Goal: Find specific page/section: Find specific page/section

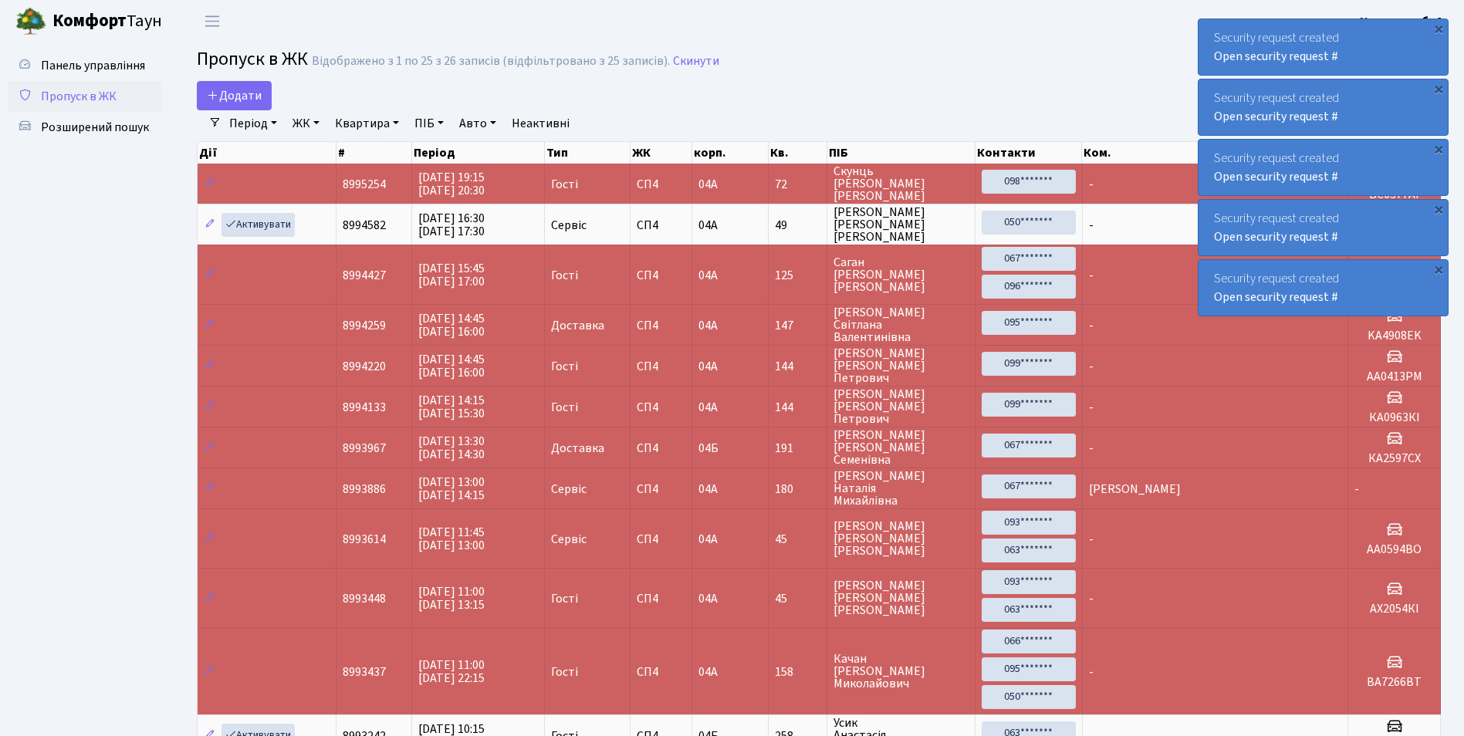
select select "25"
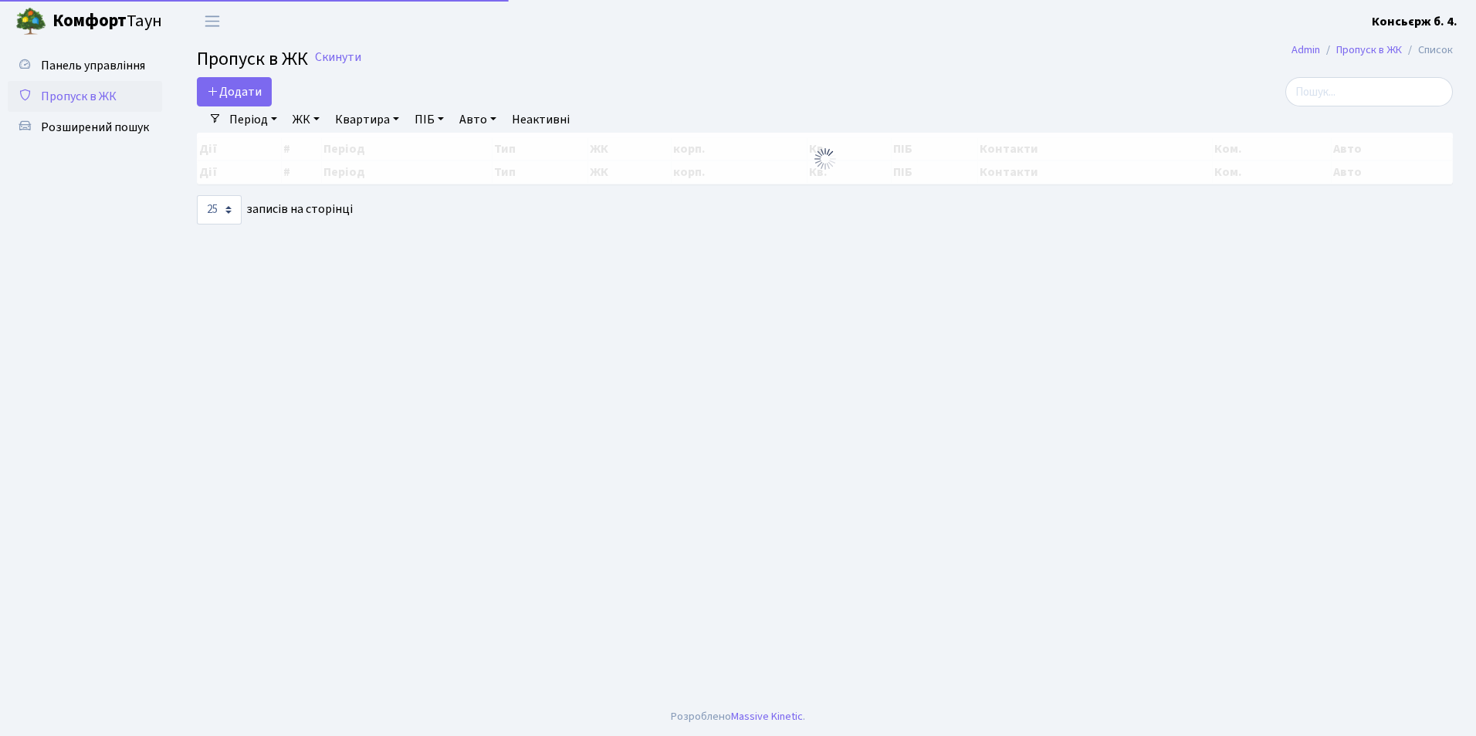
select select "25"
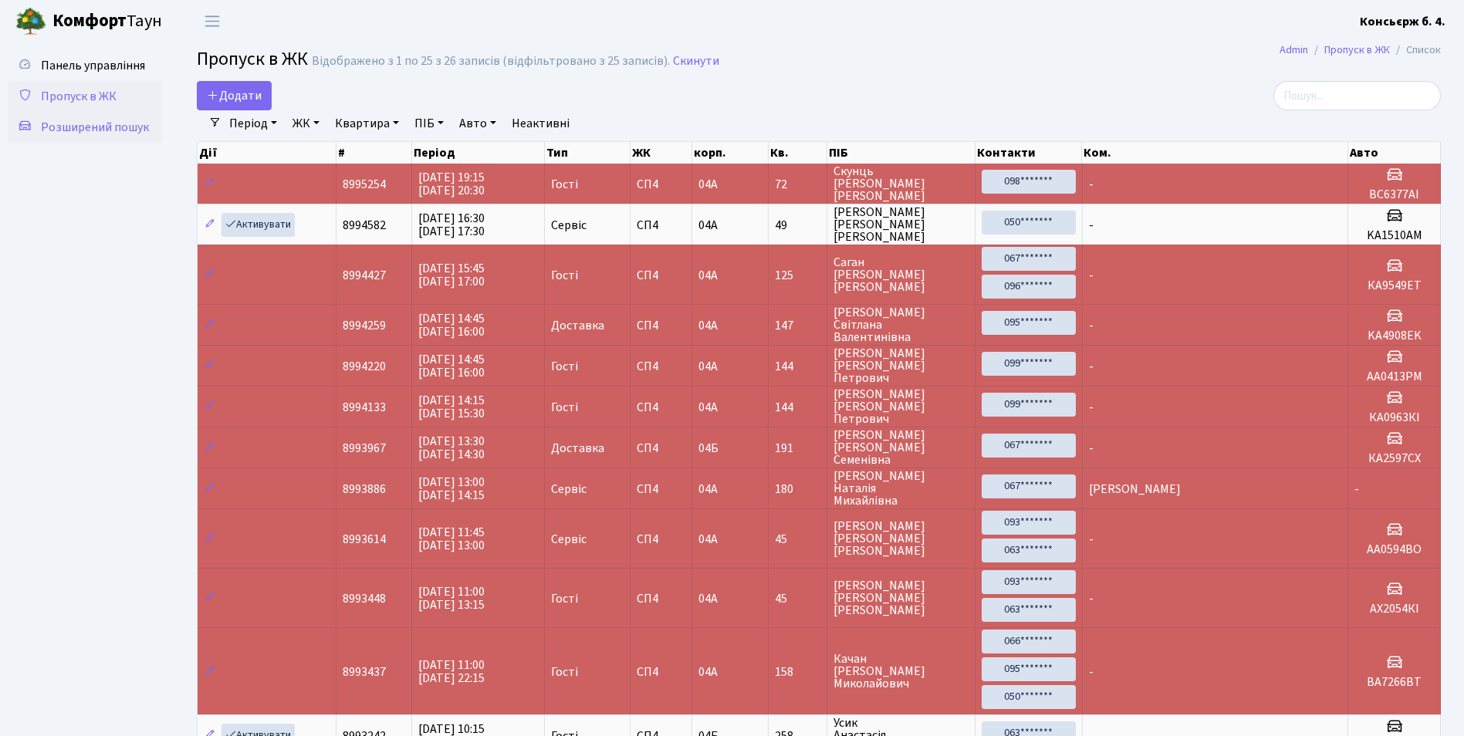
click at [82, 141] on link "Розширений пошук" at bounding box center [85, 127] width 154 height 31
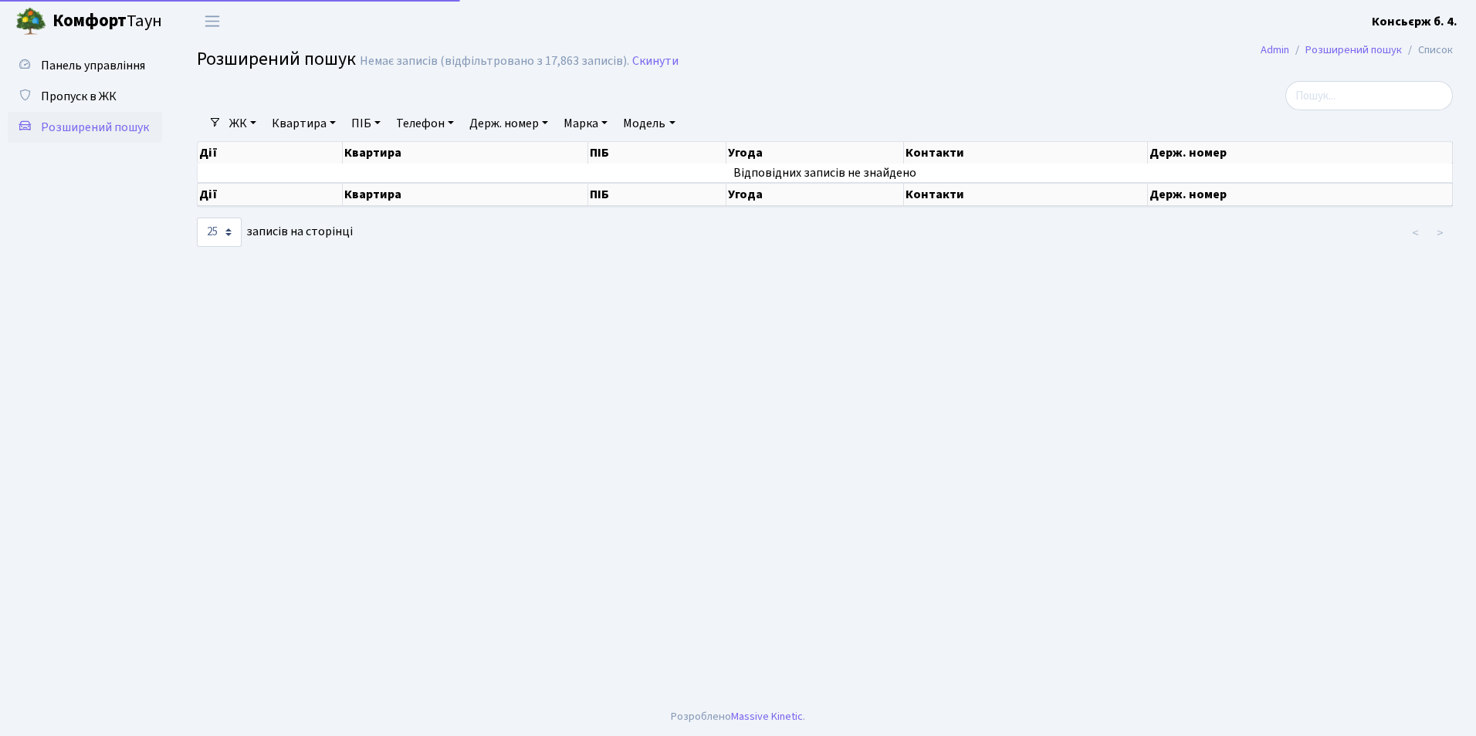
select select "25"
click at [298, 124] on link "Квартира" at bounding box center [304, 123] width 76 height 26
type input "4236"
click at [384, 157] on link at bounding box center [372, 153] width 32 height 29
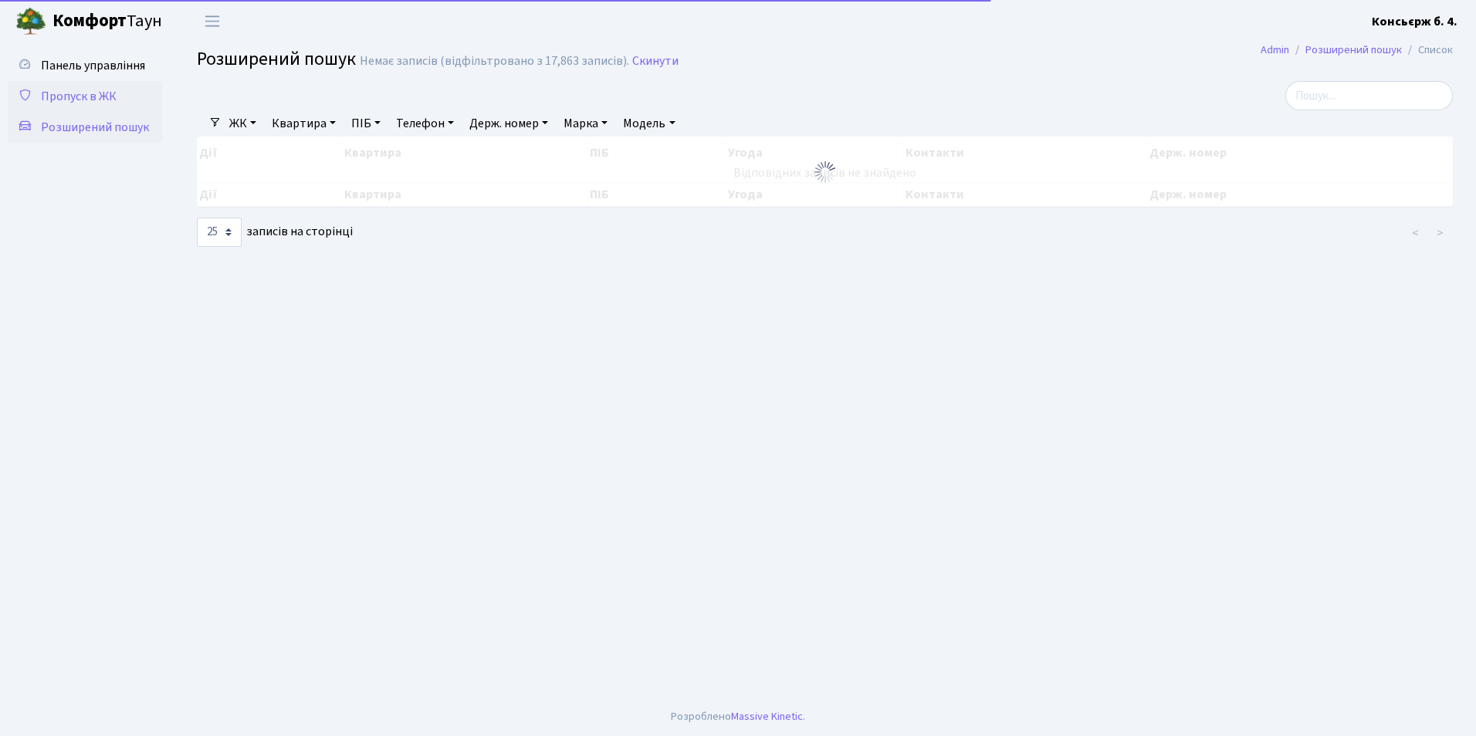
click at [87, 92] on span "Пропуск в ЖК" at bounding box center [79, 96] width 76 height 17
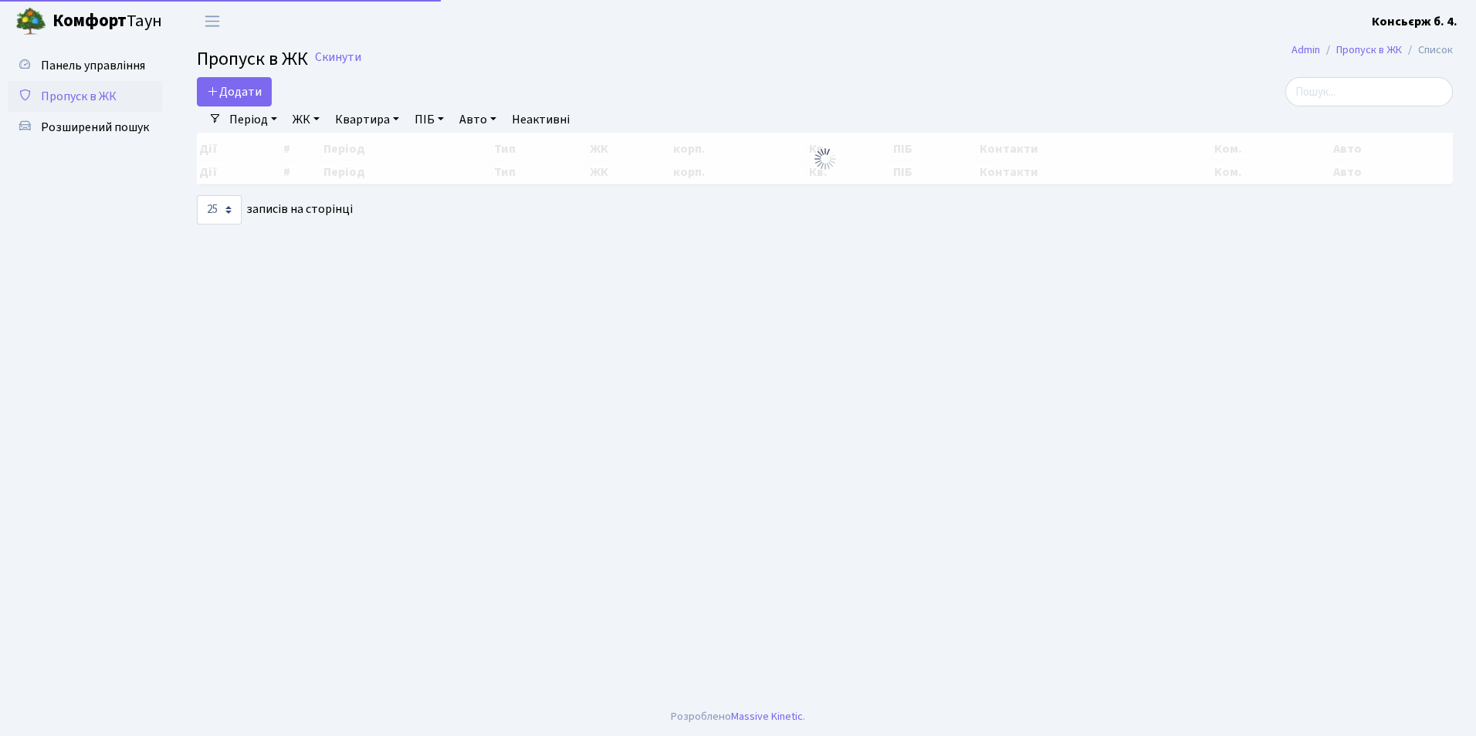
select select "25"
